Goal: Task Accomplishment & Management: Complete application form

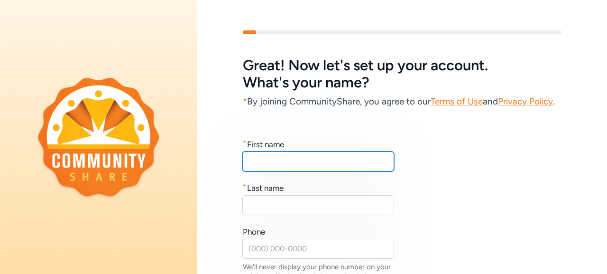
click at [292, 171] on input "text" at bounding box center [318, 161] width 152 height 20
type input "Larissa"
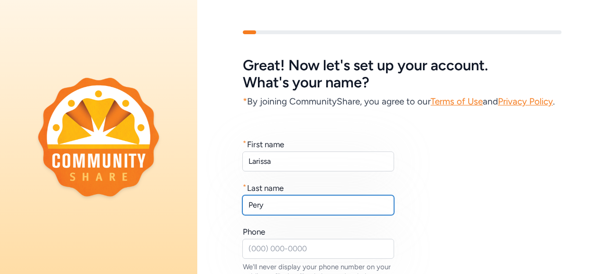
click at [270, 215] on input "Pery" at bounding box center [318, 205] width 152 height 20
type input "[GEOGRAPHIC_DATA]"
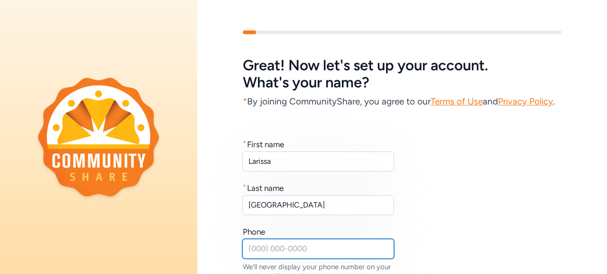
click at [261, 258] on input "text" at bounding box center [318, 248] width 152 height 20
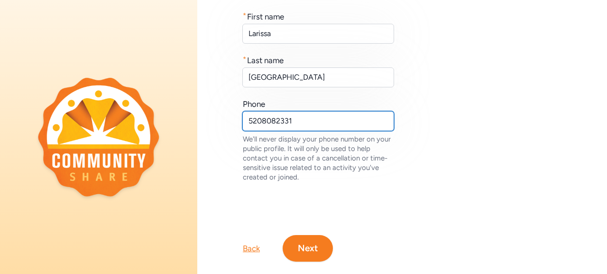
scroll to position [166, 0]
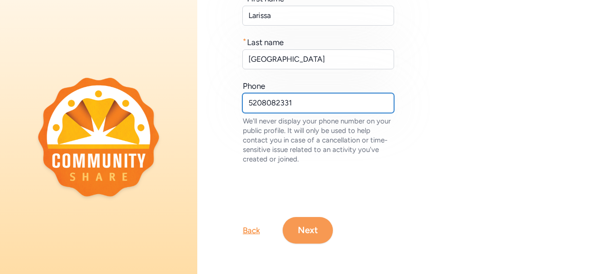
type input "5208082331"
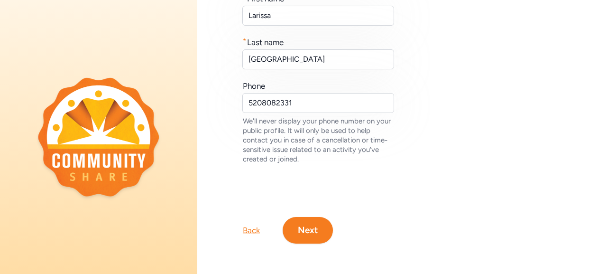
click at [320, 219] on button "Next" at bounding box center [308, 230] width 50 height 27
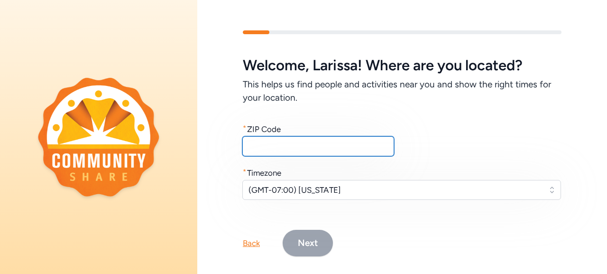
click at [320, 144] on input "text" at bounding box center [318, 146] width 152 height 20
type input "85745"
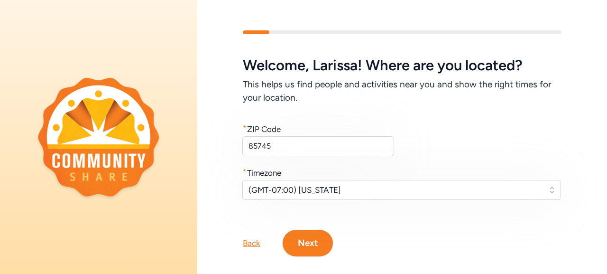
click at [317, 235] on button "Next" at bounding box center [308, 242] width 50 height 27
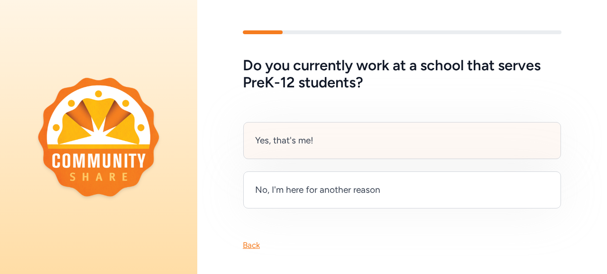
click at [404, 137] on div "Yes, that's me!" at bounding box center [402, 140] width 318 height 37
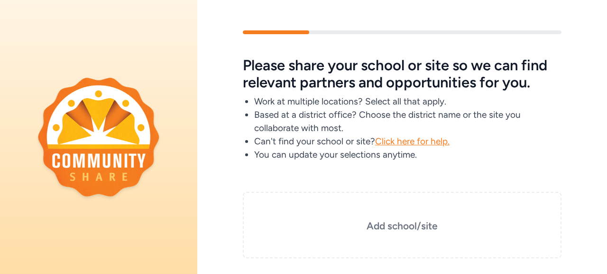
scroll to position [21, 0]
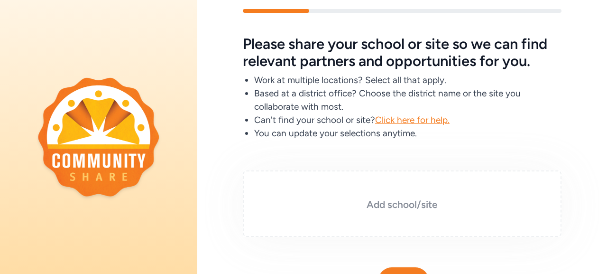
click at [427, 199] on h3 "Add school/site" at bounding box center [401, 204] width 271 height 13
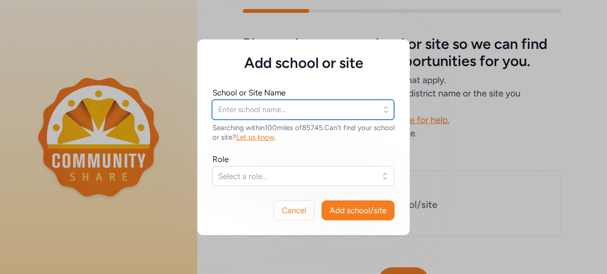
click at [234, 104] on input "text" at bounding box center [303, 110] width 182 height 20
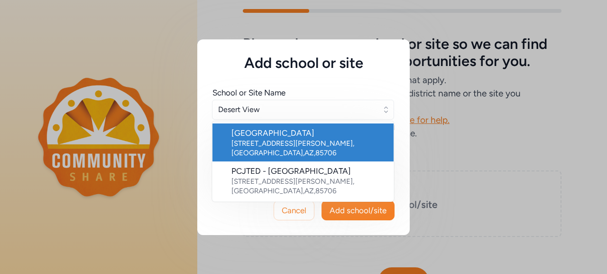
click at [262, 129] on div "[GEOGRAPHIC_DATA]" at bounding box center [308, 132] width 155 height 11
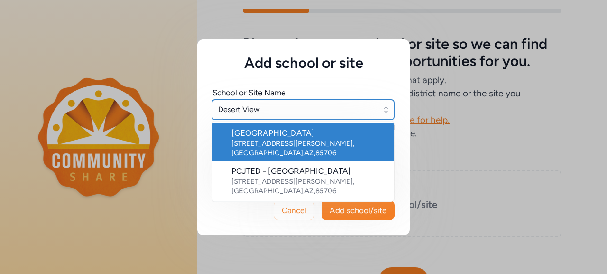
type input "[GEOGRAPHIC_DATA]"
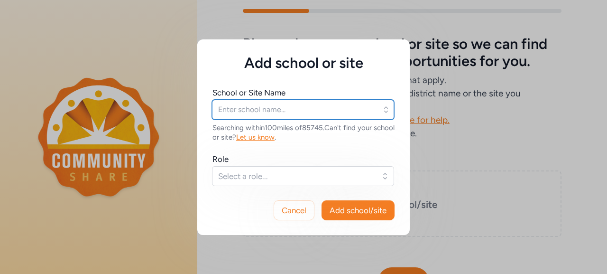
type input "[GEOGRAPHIC_DATA]"
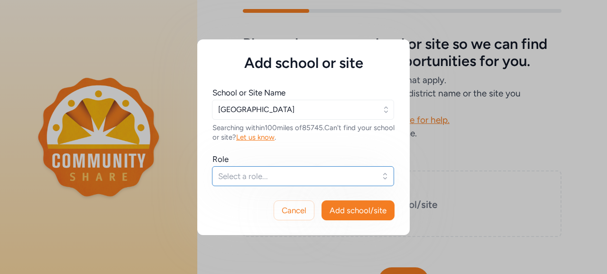
click at [263, 173] on span "Select a role..." at bounding box center [296, 175] width 156 height 11
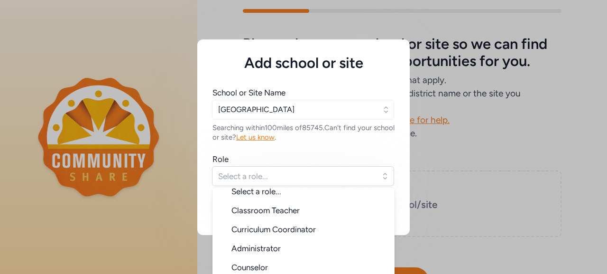
scroll to position [6, 0]
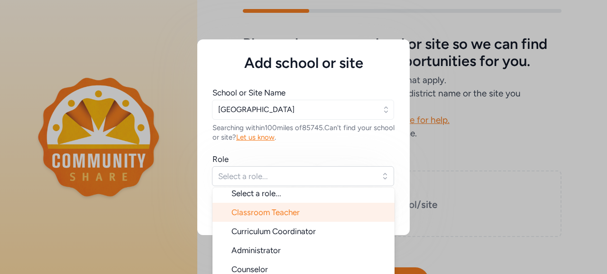
click at [283, 213] on span "Classroom Teacher" at bounding box center [265, 211] width 68 height 9
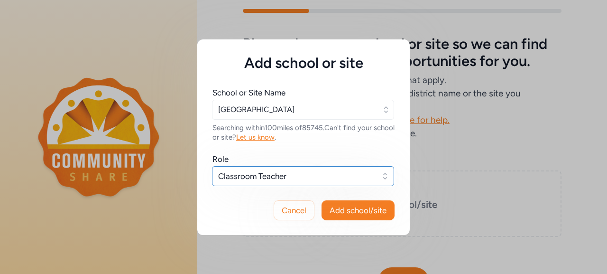
click at [335, 183] on button "Classroom Teacher" at bounding box center [303, 176] width 182 height 20
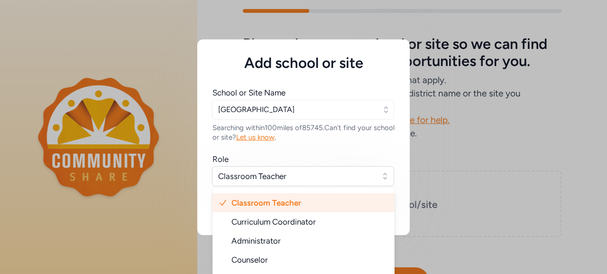
scroll to position [35, 0]
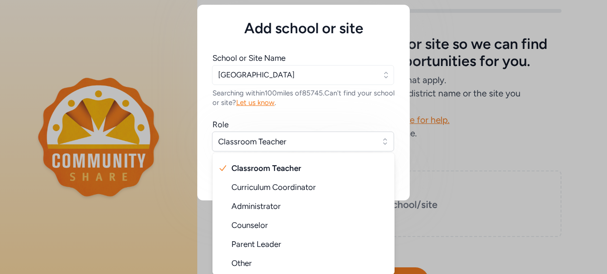
click at [363, 122] on div "Role" at bounding box center [303, 124] width 182 height 11
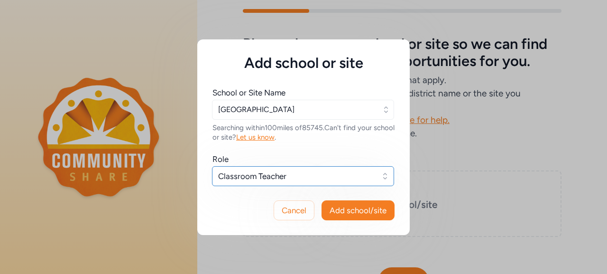
scroll to position [0, 0]
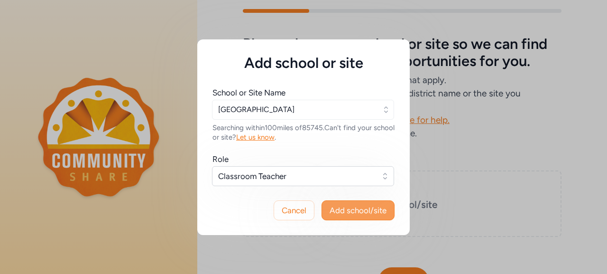
click at [359, 205] on span "Add school/site" at bounding box center [357, 209] width 57 height 11
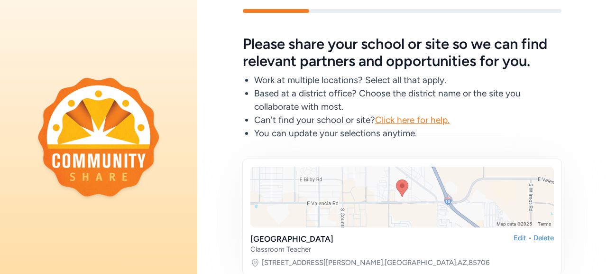
scroll to position [196, 0]
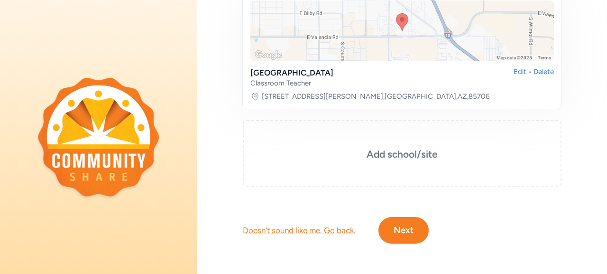
click at [409, 219] on button "Next" at bounding box center [403, 230] width 50 height 27
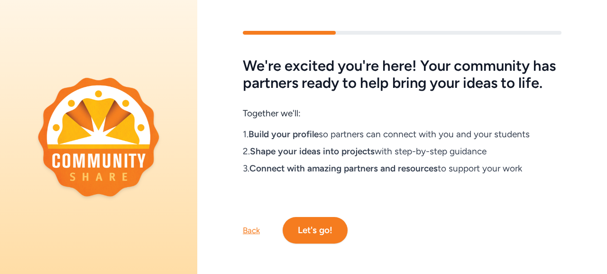
scroll to position [25, 0]
click at [328, 225] on button "Let's go!" at bounding box center [315, 230] width 65 height 27
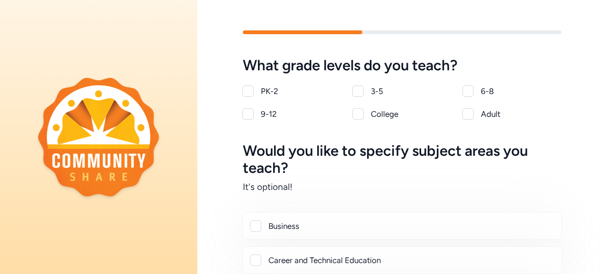
click at [246, 116] on div at bounding box center [247, 113] width 11 height 11
checkbox input "true"
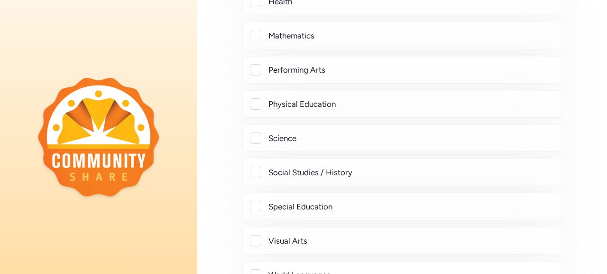
scroll to position [489, 0]
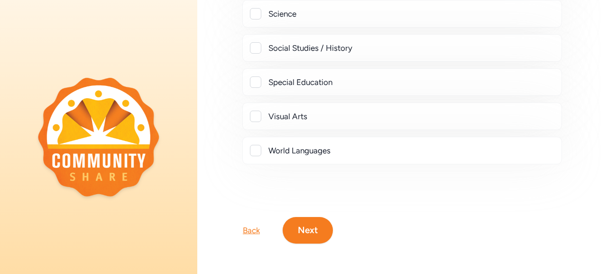
click at [309, 223] on button "Next" at bounding box center [308, 230] width 50 height 27
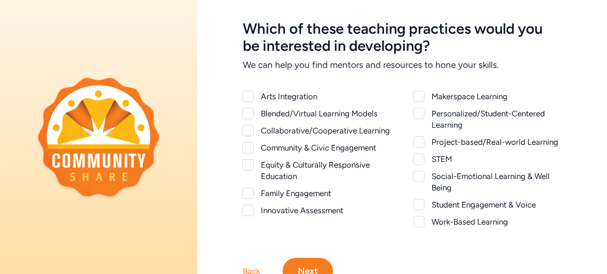
scroll to position [41, 0]
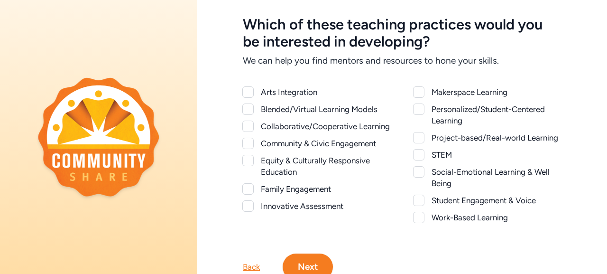
click at [249, 130] on div at bounding box center [247, 125] width 11 height 11
checkbox input "true"
click at [249, 166] on div at bounding box center [247, 160] width 11 height 11
checkbox input "true"
click at [246, 211] on div at bounding box center [247, 205] width 11 height 11
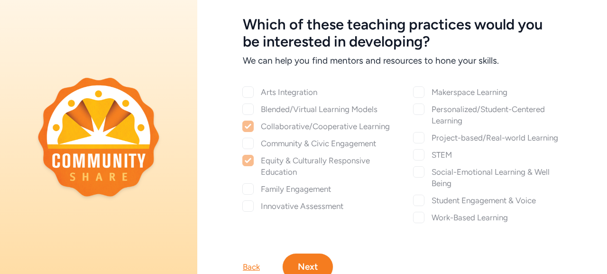
checkbox input "true"
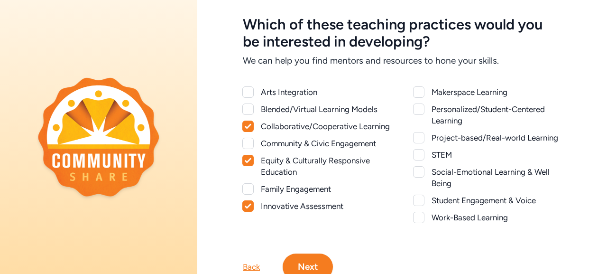
click at [415, 109] on div at bounding box center [418, 108] width 11 height 11
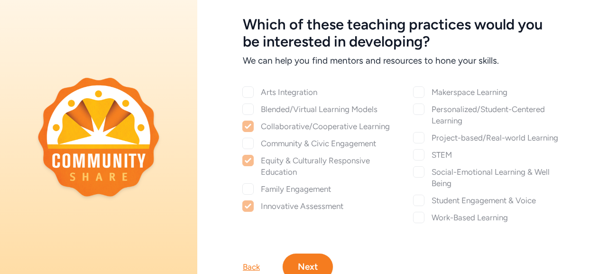
checkbox input "true"
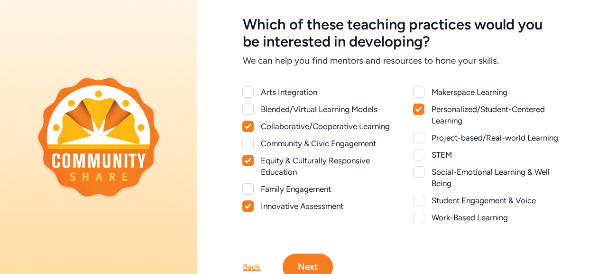
click at [415, 206] on div at bounding box center [418, 199] width 11 height 11
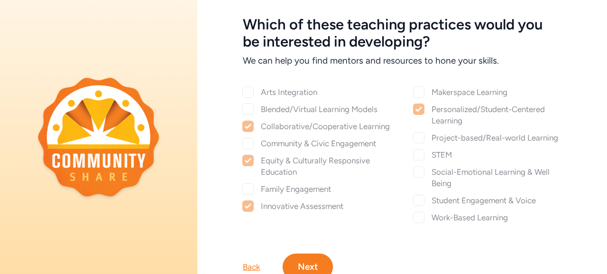
checkbox input "true"
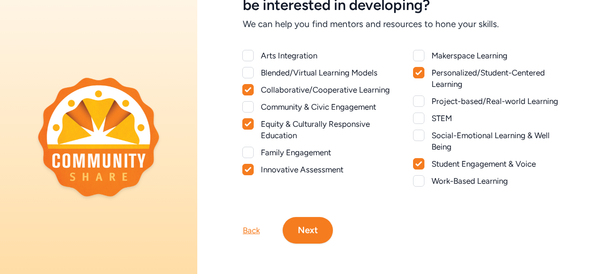
scroll to position [88, 0]
click at [316, 243] on button "Next" at bounding box center [308, 230] width 50 height 27
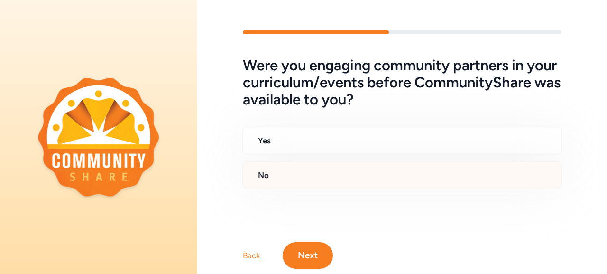
click at [325, 175] on h2 "No" at bounding box center [406, 174] width 296 height 11
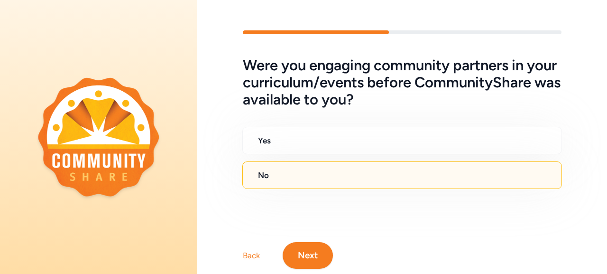
click at [297, 242] on button "Next" at bounding box center [308, 255] width 50 height 27
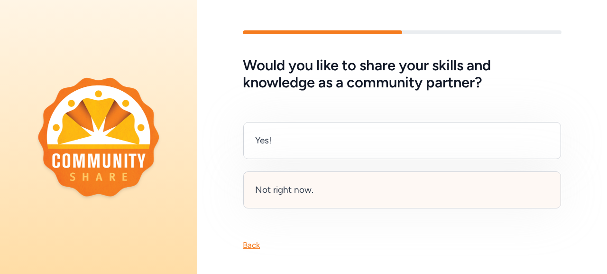
click at [345, 183] on div "Not right now." at bounding box center [402, 189] width 318 height 37
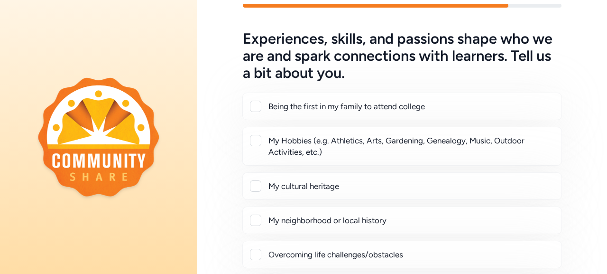
scroll to position [29, 0]
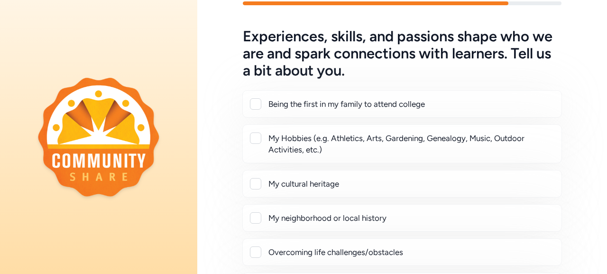
click at [253, 103] on div at bounding box center [255, 103] width 11 height 11
checkbox input "true"
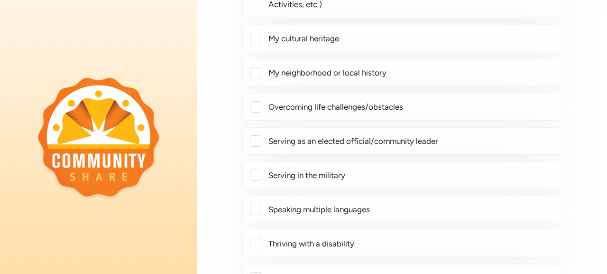
scroll to position [329, 0]
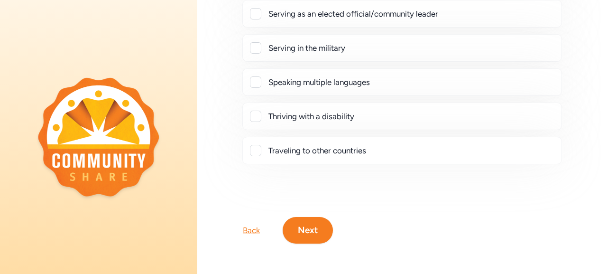
click at [306, 217] on button "Next" at bounding box center [308, 230] width 50 height 27
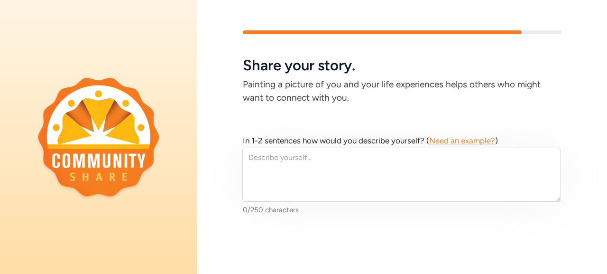
click at [453, 143] on span "Need an example?" at bounding box center [462, 140] width 66 height 9
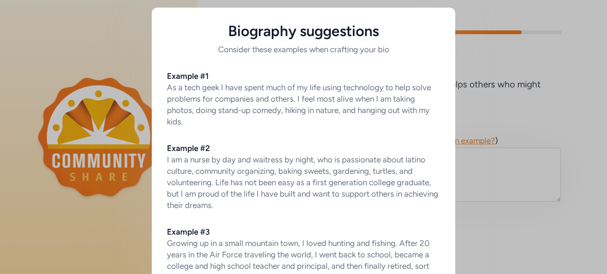
click at [502, 178] on div "Biography suggestions Consider these examples when crafting your bio Example #1…" at bounding box center [303, 177] width 607 height 355
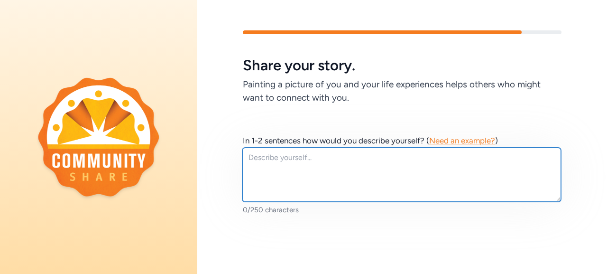
click at [376, 165] on textarea at bounding box center [401, 174] width 319 height 54
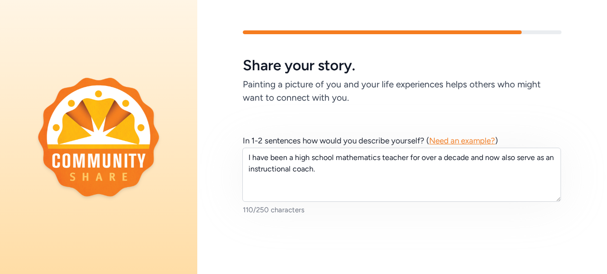
click at [449, 141] on span "Need an example?" at bounding box center [462, 140] width 66 height 9
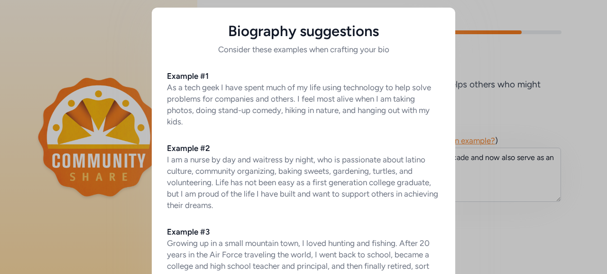
scroll to position [52, 0]
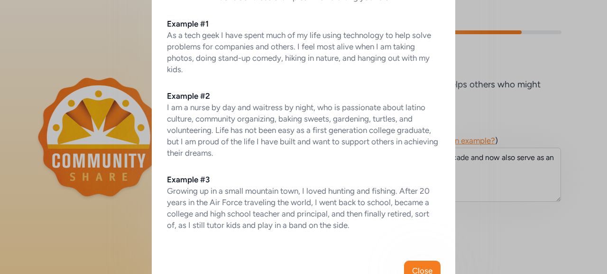
click at [498, 183] on div "Biography suggestions Consider these examples when crafting your bio Example #1…" at bounding box center [303, 125] width 607 height 355
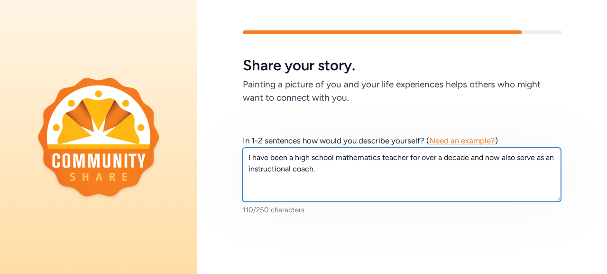
click at [254, 157] on textarea "I have been a high school mathematics teacher for over a decade and now also se…" at bounding box center [401, 174] width 319 height 54
click at [288, 170] on textarea "I am a [GEOGRAPHIC_DATA] native and have been a high school mathematics teacher…" at bounding box center [401, 174] width 319 height 54
drag, startPoint x: 294, startPoint y: 170, endPoint x: 415, endPoint y: 171, distance: 121.4
click at [415, 171] on textarea "I am a [GEOGRAPHIC_DATA] native and have been a high school mathematics teacher…" at bounding box center [401, 174] width 319 height 54
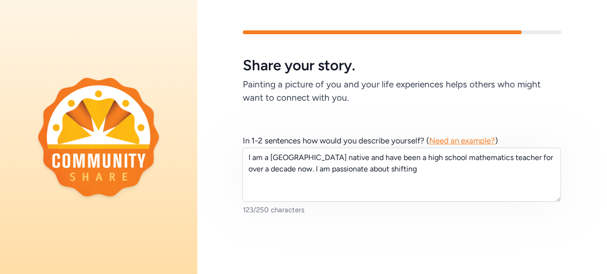
click at [448, 140] on span "Need an example?" at bounding box center [462, 140] width 66 height 9
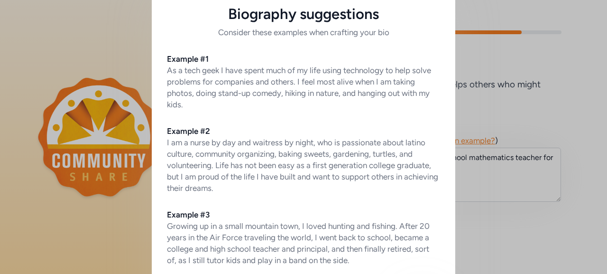
scroll to position [17, 0]
click at [486, 173] on div "Biography suggestions Consider these examples when crafting your bio Example #1…" at bounding box center [303, 160] width 607 height 355
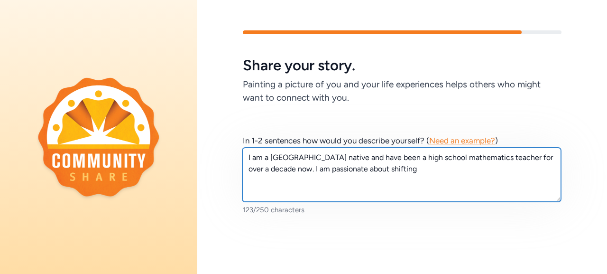
click at [413, 167] on textarea "I am a [GEOGRAPHIC_DATA] native and have been a high school mathematics teacher…" at bounding box center [401, 174] width 319 height 54
click at [356, 183] on textarea "I am a [GEOGRAPHIC_DATA] native and have been a high school mathematics teacher…" at bounding box center [401, 174] width 319 height 54
click at [273, 183] on textarea "I am a [GEOGRAPHIC_DATA] native and have been a high school mathematics teacher…" at bounding box center [401, 174] width 319 height 54
click at [276, 181] on textarea "I am a [GEOGRAPHIC_DATA] native and have been a high school mathematics teacher…" at bounding box center [401, 174] width 319 height 54
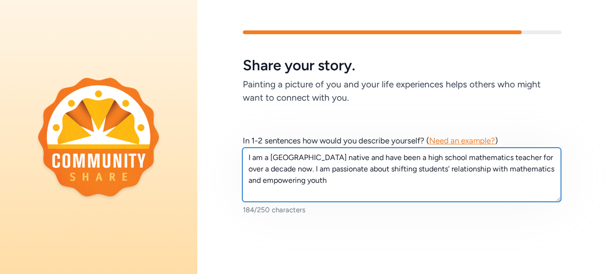
click at [355, 181] on textarea "I am a [GEOGRAPHIC_DATA] native and have been a high school mathematics teacher…" at bounding box center [401, 174] width 319 height 54
drag, startPoint x: 329, startPoint y: 181, endPoint x: 402, endPoint y: 184, distance: 74.0
click at [402, 184] on textarea "I am a [GEOGRAPHIC_DATA] native and have been a high school mathematics teacher…" at bounding box center [401, 174] width 319 height 54
click at [447, 182] on textarea "I am a [GEOGRAPHIC_DATA] native and have been a high school mathematics teacher…" at bounding box center [401, 174] width 319 height 54
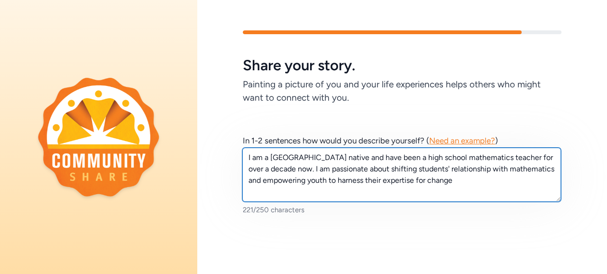
click at [430, 183] on textarea "I am a [GEOGRAPHIC_DATA] native and have been a high school mathematics teacher…" at bounding box center [401, 174] width 319 height 54
click at [427, 181] on textarea "I am a [GEOGRAPHIC_DATA] native and have been a high school mathematics teacher…" at bounding box center [401, 174] width 319 height 54
click at [469, 183] on textarea "I am a [GEOGRAPHIC_DATA] native and have been a high school mathematics teacher…" at bounding box center [401, 174] width 319 height 54
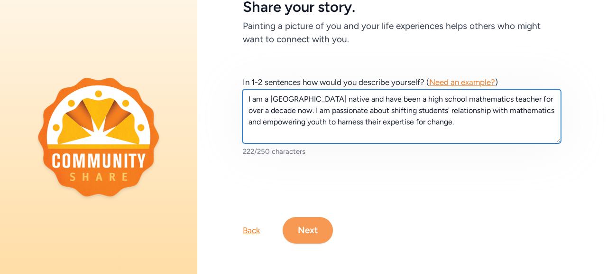
type textarea "I am a [GEOGRAPHIC_DATA] native and have been a high school mathematics teacher…"
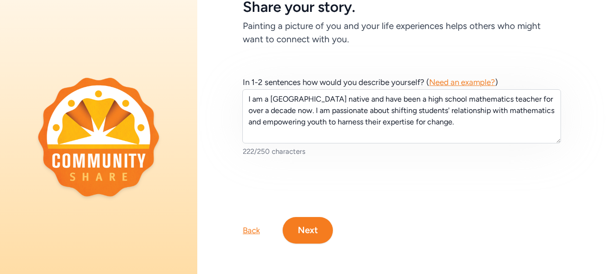
click at [307, 219] on button "Next" at bounding box center [308, 230] width 50 height 27
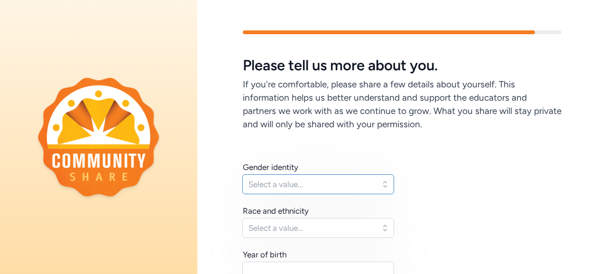
click at [320, 184] on span "Select a value..." at bounding box center [311, 183] width 126 height 11
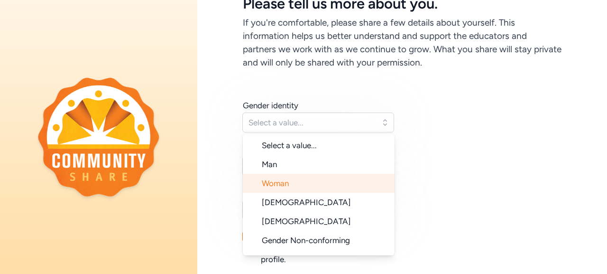
click at [304, 184] on li "Woman" at bounding box center [319, 183] width 152 height 19
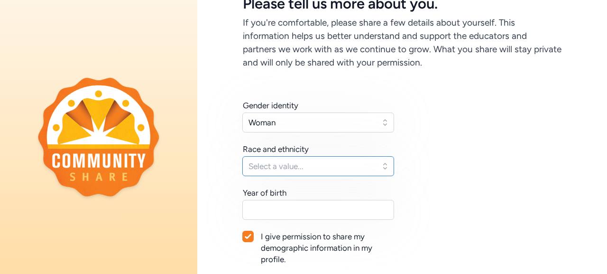
click at [363, 160] on span "Select a value..." at bounding box center [311, 165] width 126 height 11
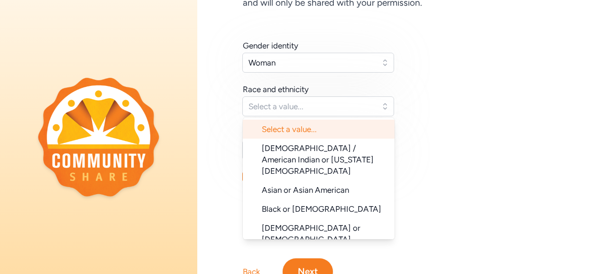
scroll to position [139, 0]
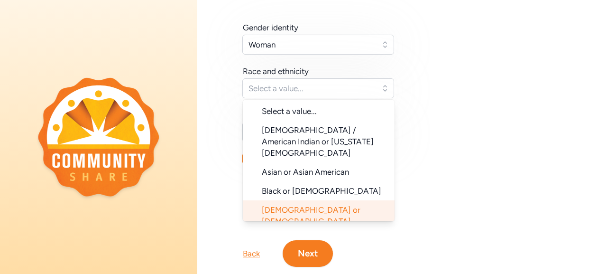
click at [326, 205] on span "[DEMOGRAPHIC_DATA] or [DEMOGRAPHIC_DATA]" at bounding box center [311, 215] width 99 height 21
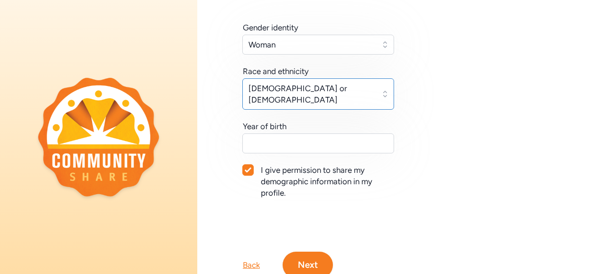
scroll to position [170, 0]
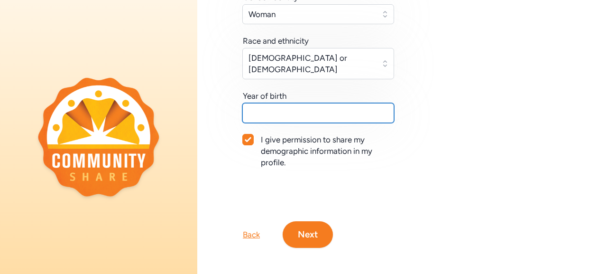
click at [307, 104] on input "text" at bounding box center [318, 113] width 152 height 20
type input "1991"
click at [335, 150] on div "I give permission to share my demographic information in my profile." at bounding box center [328, 151] width 134 height 34
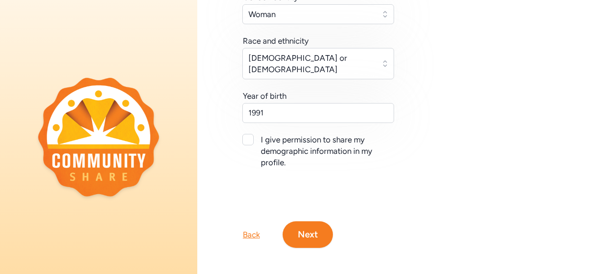
click at [249, 134] on div at bounding box center [247, 139] width 11 height 11
checkbox input "true"
click at [306, 227] on button "Next" at bounding box center [308, 234] width 50 height 27
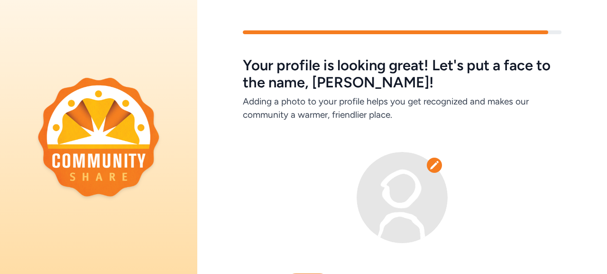
scroll to position [64, 0]
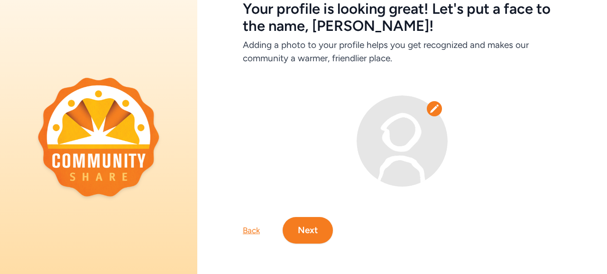
click at [430, 104] on icon at bounding box center [434, 108] width 8 height 8
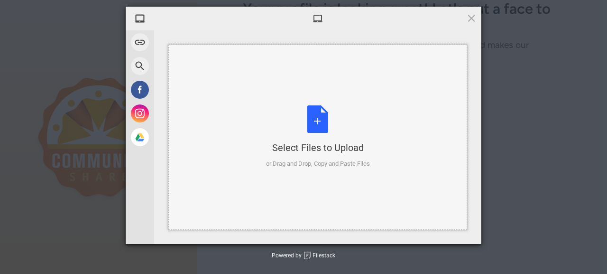
click at [311, 142] on div "Select Files to Upload" at bounding box center [318, 147] width 104 height 13
click at [472, 18] on span at bounding box center [471, 18] width 10 height 10
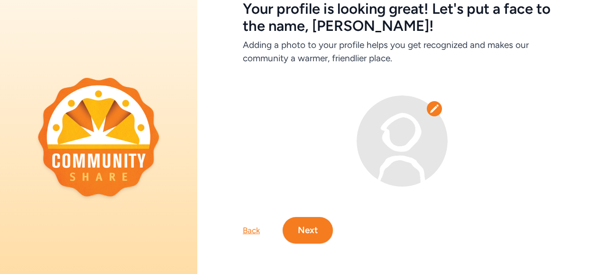
scroll to position [0, 0]
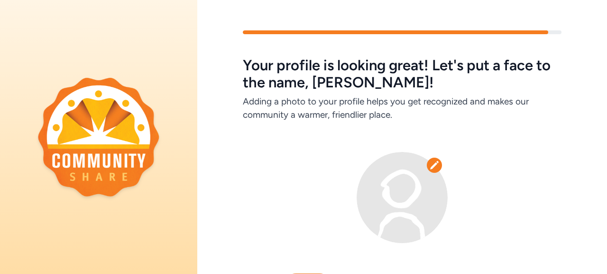
click at [429, 167] on icon at bounding box center [433, 164] width 9 height 9
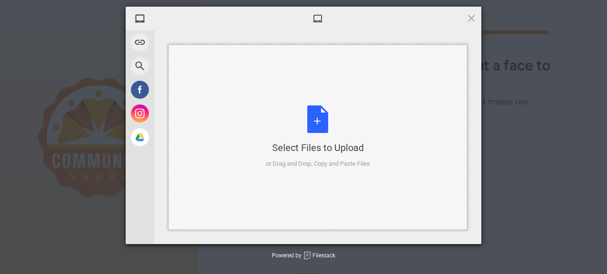
click at [321, 135] on div "Select Files to Upload or Drag and Drop, Copy and Paste Files" at bounding box center [318, 136] width 104 height 63
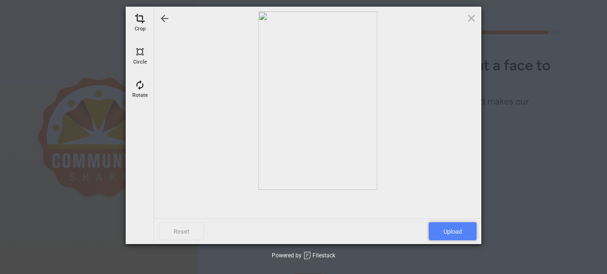
click at [453, 230] on span "Upload" at bounding box center [453, 231] width 48 height 18
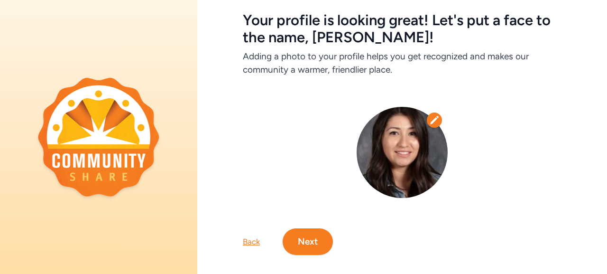
scroll to position [46, 0]
click at [430, 119] on icon at bounding box center [434, 119] width 8 height 8
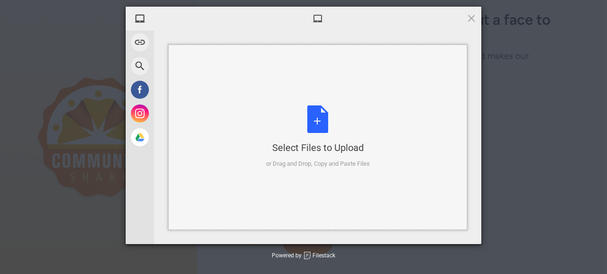
click at [298, 120] on div "Select Files to Upload or Drag and Drop, Copy and Paste Files" at bounding box center [318, 136] width 104 height 63
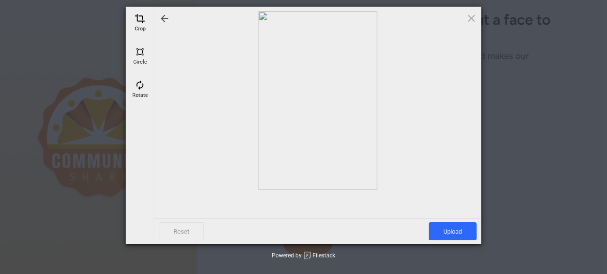
click at [316, 119] on div at bounding box center [318, 100] width 318 height 178
click at [139, 54] on span at bounding box center [140, 51] width 10 height 10
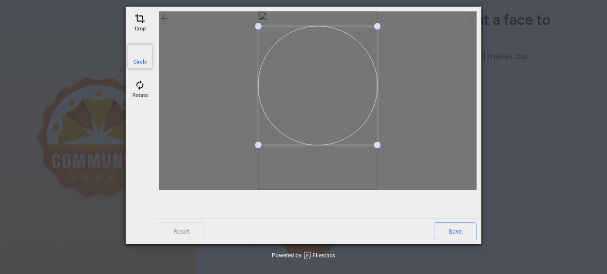
click at [275, 78] on span at bounding box center [317, 85] width 119 height 119
click at [454, 229] on span "Save" at bounding box center [455, 231] width 43 height 18
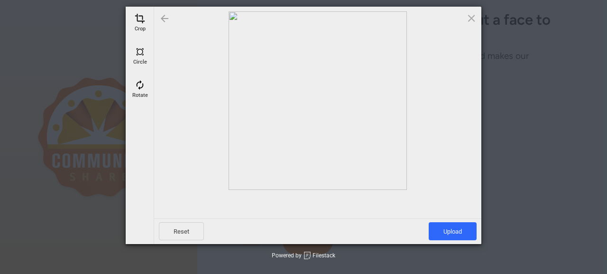
click at [166, 20] on div at bounding box center [164, 18] width 11 height 11
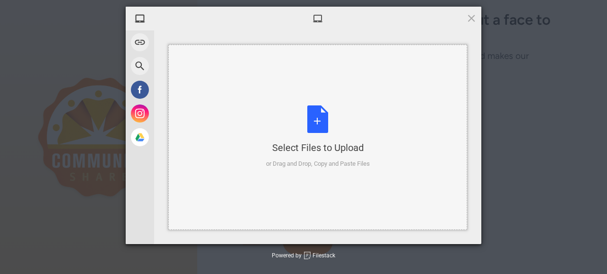
click at [304, 111] on div "Select Files to Upload or Drag and Drop, Copy and Paste Files" at bounding box center [318, 136] width 104 height 63
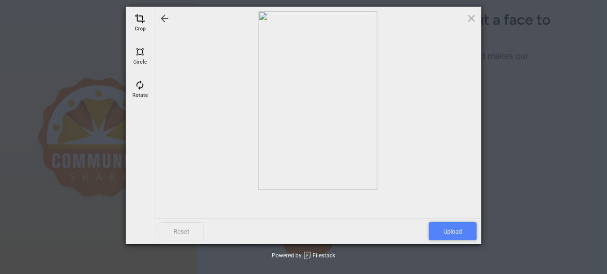
click at [459, 228] on span "Upload" at bounding box center [453, 231] width 48 height 18
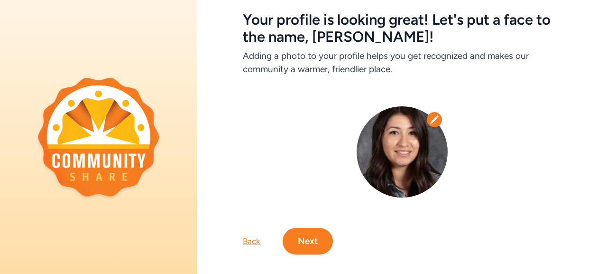
scroll to position [64, 0]
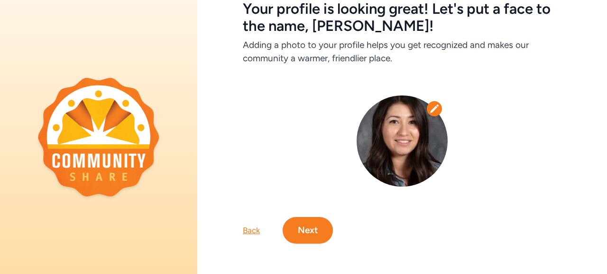
click at [311, 228] on button "Next" at bounding box center [308, 230] width 50 height 27
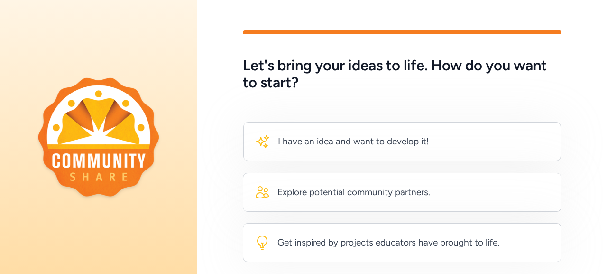
scroll to position [67, 0]
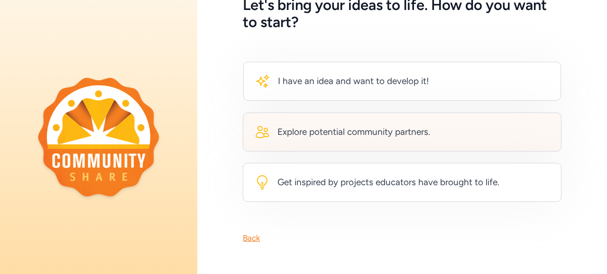
click at [439, 119] on div "Explore potential community partners." at bounding box center [402, 131] width 319 height 39
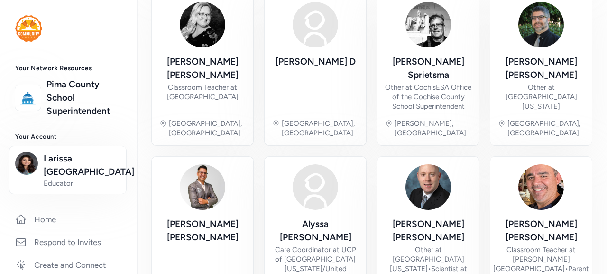
scroll to position [112, 0]
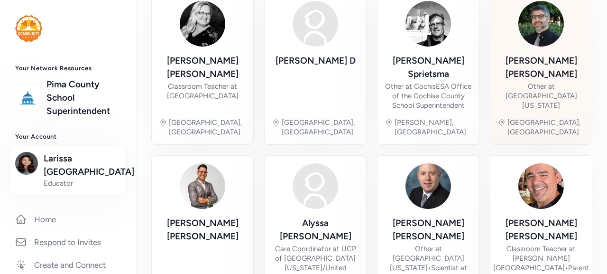
click at [540, 62] on div "[PERSON_NAME]" at bounding box center [541, 67] width 86 height 27
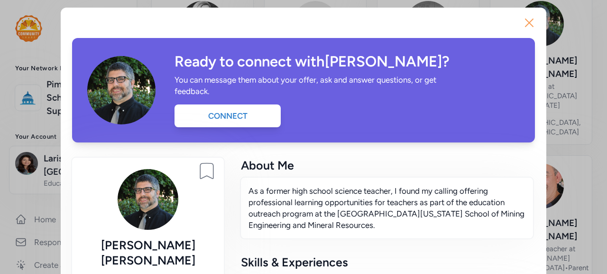
click at [526, 20] on icon "button" at bounding box center [528, 22] width 15 height 15
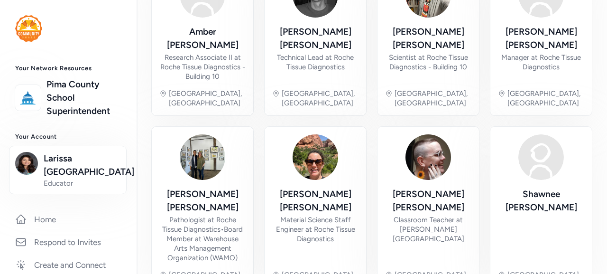
scroll to position [497, 0]
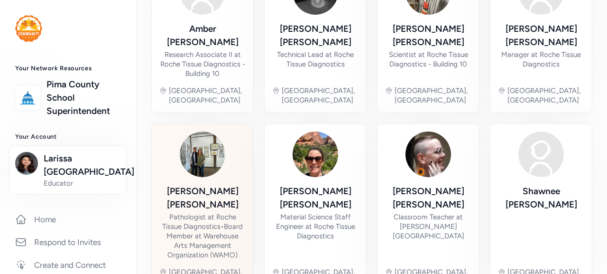
click at [202, 131] on img at bounding box center [203, 154] width 46 height 46
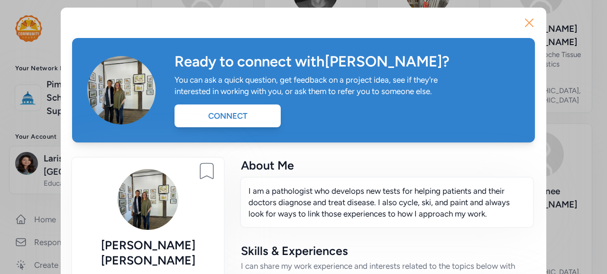
click at [521, 20] on icon "button" at bounding box center [528, 22] width 15 height 15
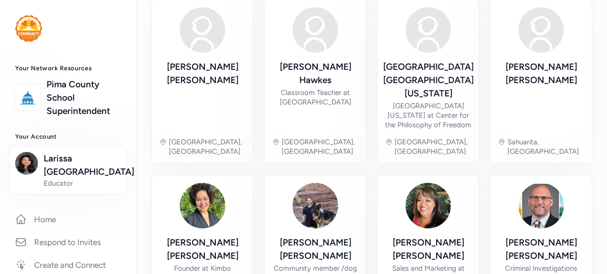
scroll to position [539, 0]
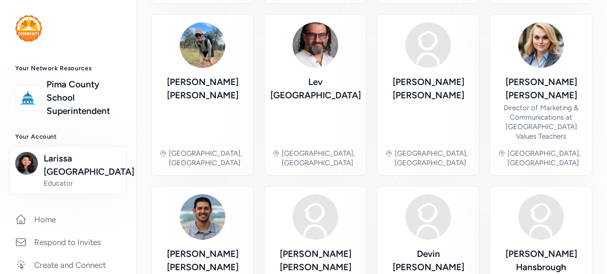
scroll to position [465, 0]
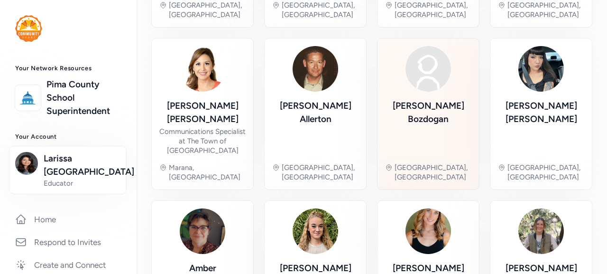
scroll to position [406, 0]
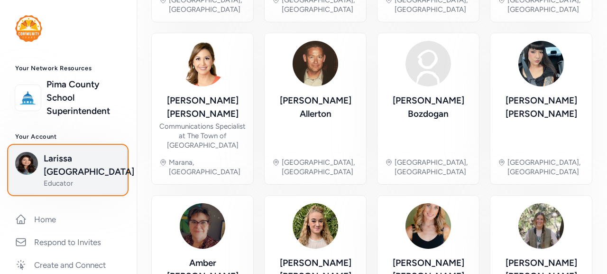
click at [66, 155] on span "Larissa [GEOGRAPHIC_DATA]" at bounding box center [82, 165] width 77 height 27
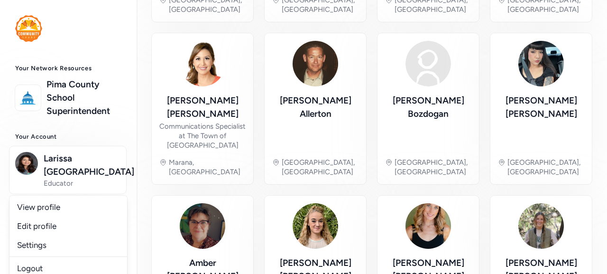
click at [37, 216] on link "Edit profile" at bounding box center [68, 225] width 118 height 19
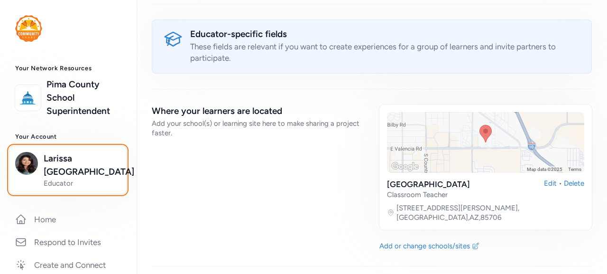
scroll to position [1095, 0]
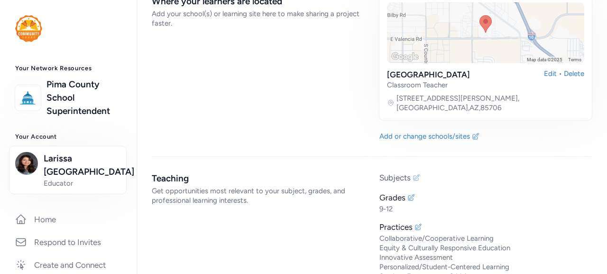
click at [414, 174] on icon at bounding box center [416, 178] width 8 height 8
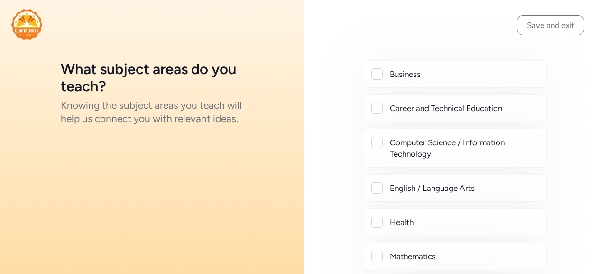
scroll to position [42, 0]
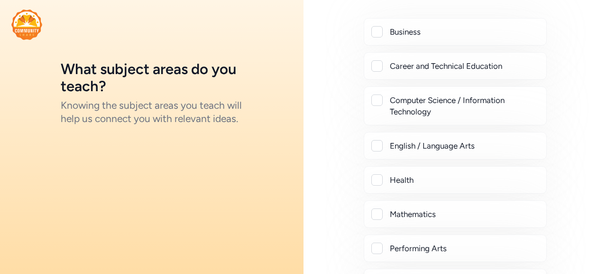
click at [375, 213] on div at bounding box center [376, 213] width 11 height 11
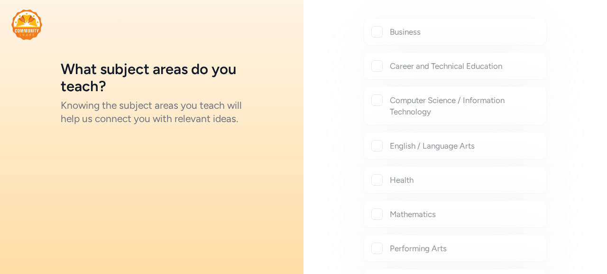
checkbox input "true"
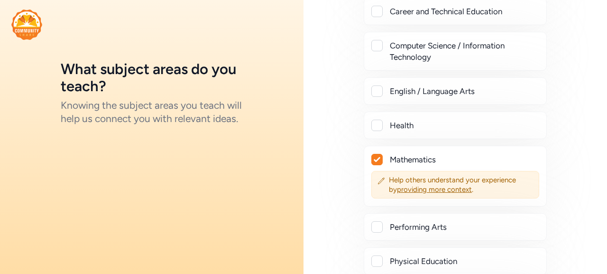
scroll to position [0, 0]
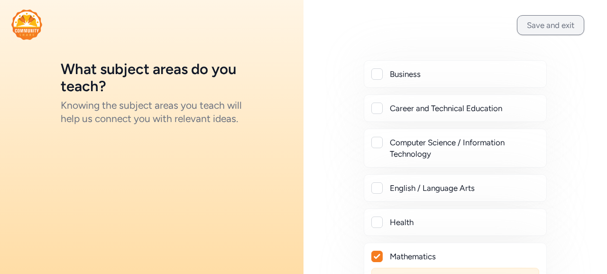
click at [523, 22] on button "Save and exit" at bounding box center [550, 25] width 67 height 20
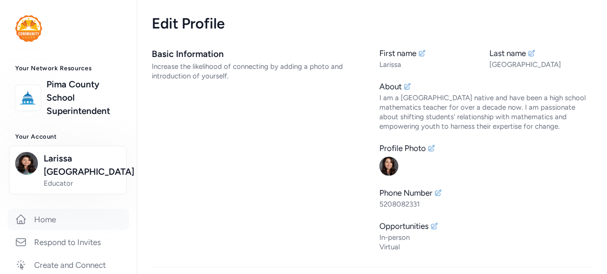
click at [59, 209] on link "Home" at bounding box center [68, 219] width 121 height 21
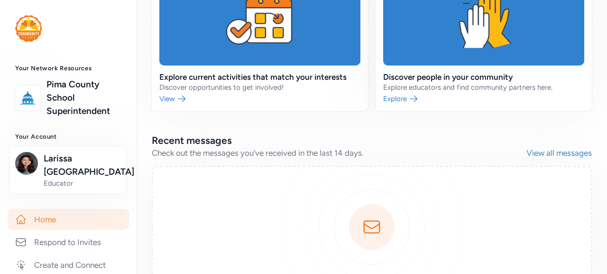
scroll to position [291, 0]
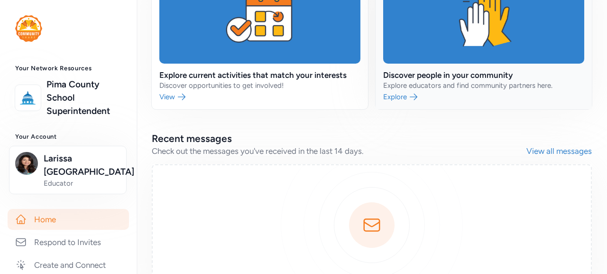
click at [410, 96] on link at bounding box center [483, 37] width 216 height 144
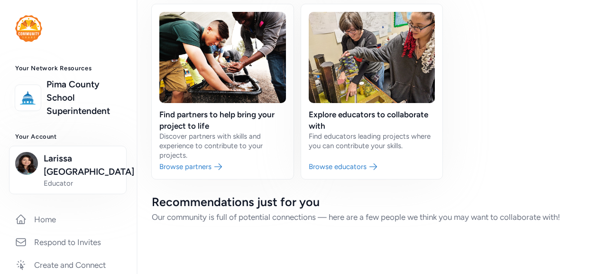
scroll to position [67, 0]
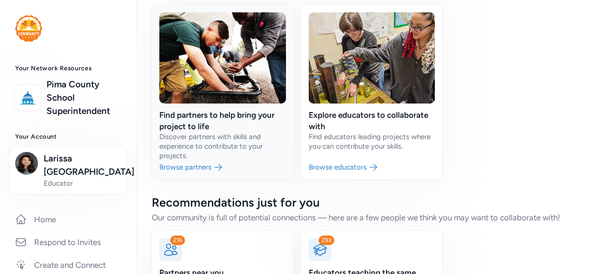
click at [192, 97] on link at bounding box center [223, 92] width 142 height 174
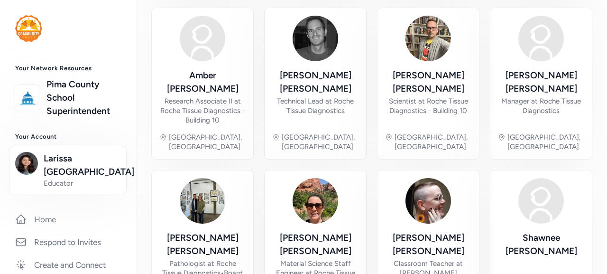
scroll to position [497, 0]
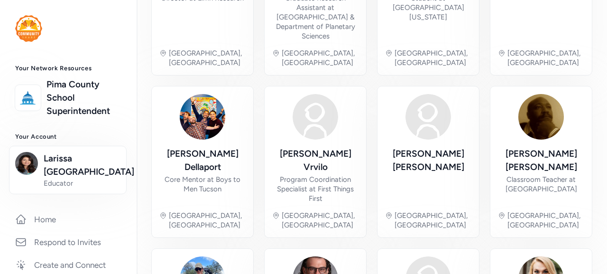
scroll to position [465, 0]
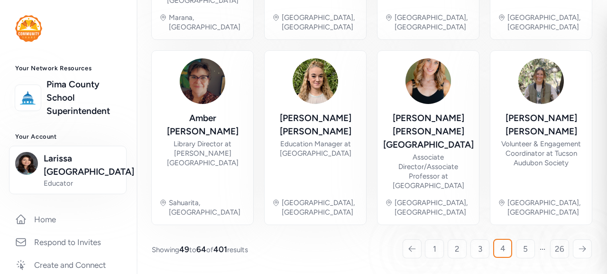
scroll to position [406, 0]
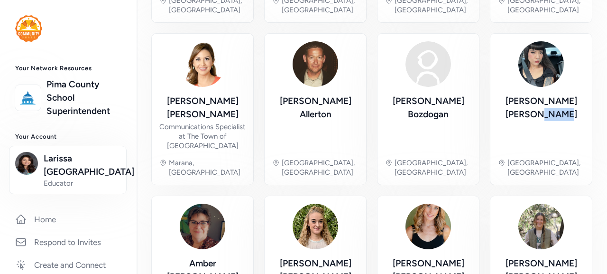
click at [585, 15] on div "Find partners Explore and connect with community members with skills and experi…" at bounding box center [372, 6] width 470 height 824
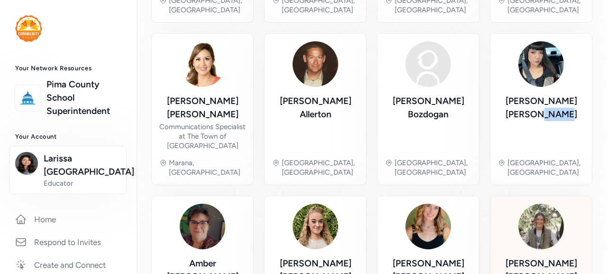
scroll to position [449, 0]
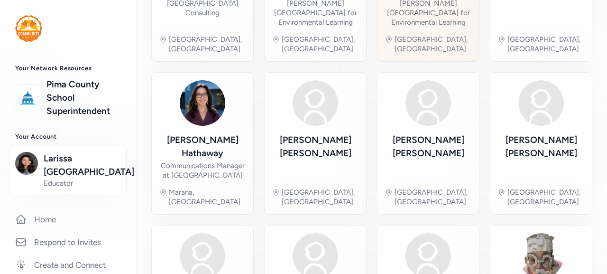
scroll to position [449, 0]
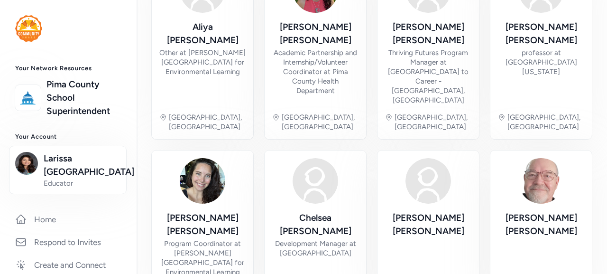
scroll to position [474, 0]
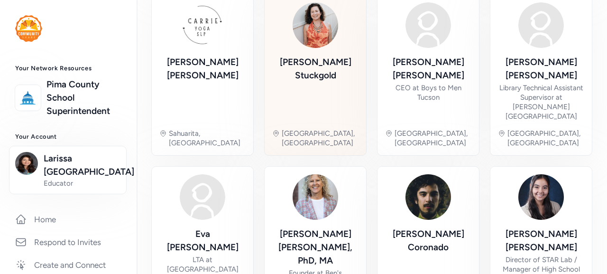
scroll to position [497, 0]
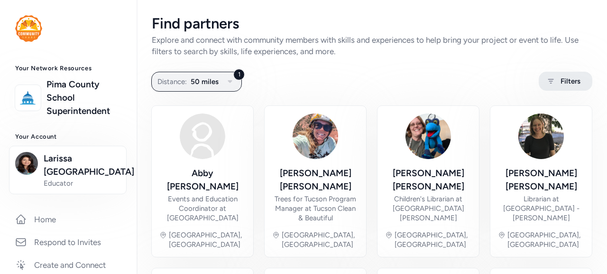
click at [567, 83] on span "Filters" at bounding box center [570, 80] width 20 height 11
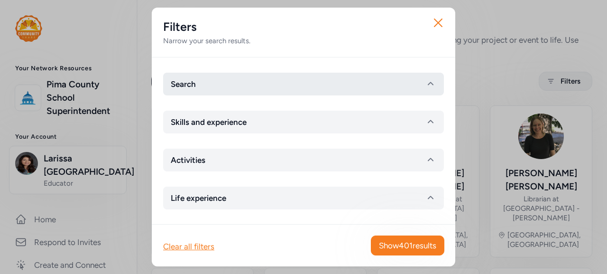
click at [355, 84] on button "Search" at bounding box center [303, 84] width 281 height 23
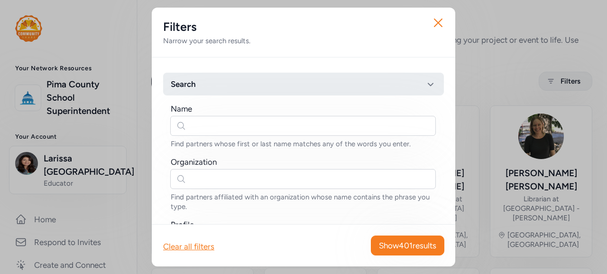
click at [355, 84] on button "Search" at bounding box center [303, 84] width 281 height 23
